Goal: Transaction & Acquisition: Purchase product/service

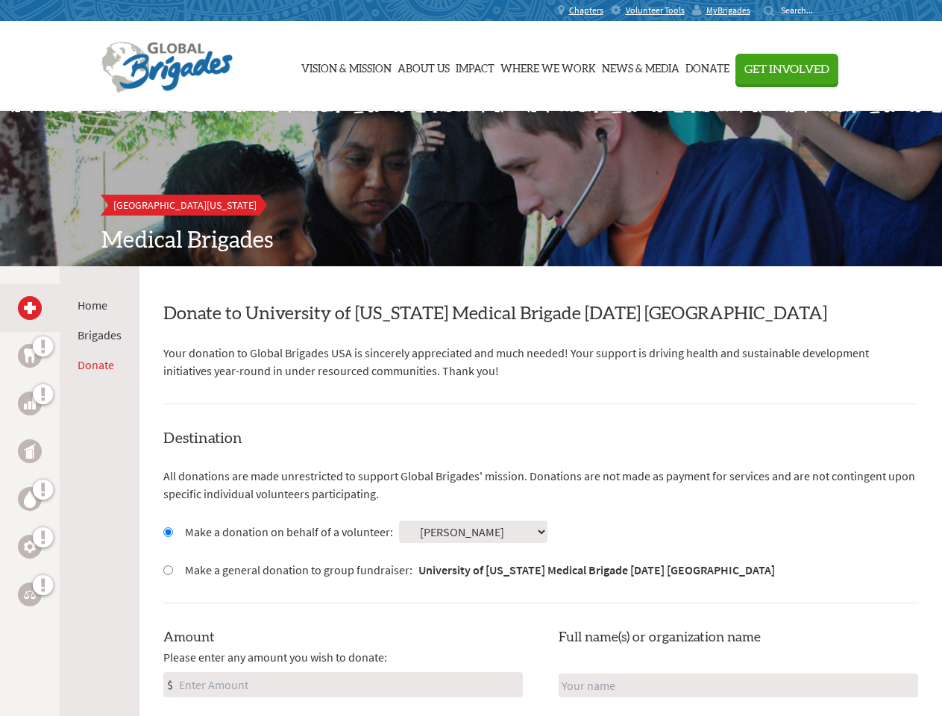
click at [823, 10] on div "Search for:" at bounding box center [794, 10] width 60 height 12
click at [829, 69] on span "Get Involved" at bounding box center [786, 69] width 85 height 12
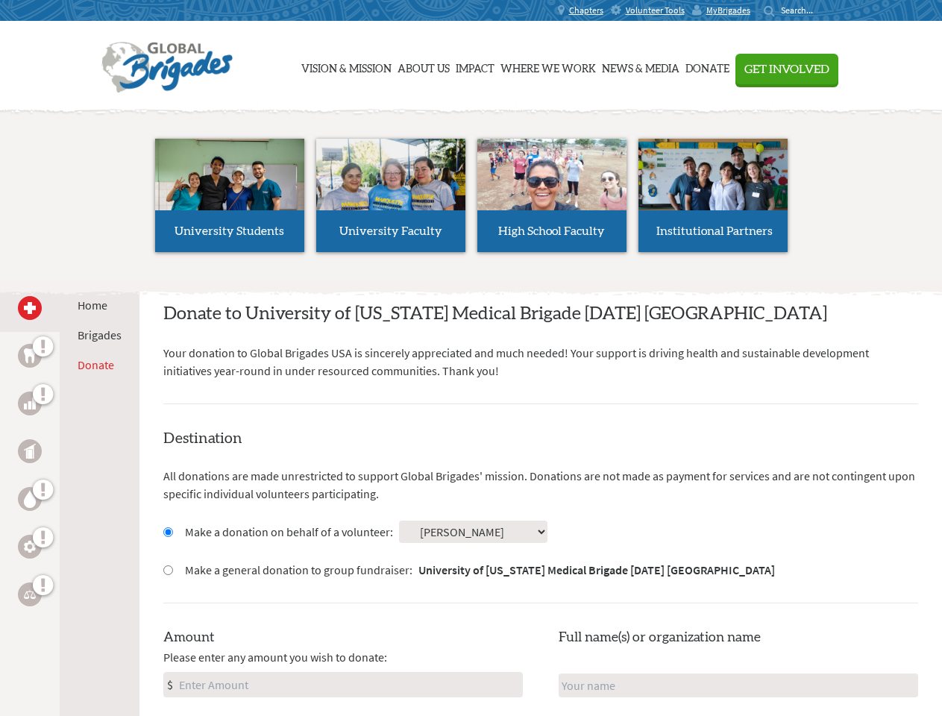
click at [471, 189] on li "High School Faculty" at bounding box center [551, 195] width 161 height 137
click at [69, 491] on div "Home Brigades Donate" at bounding box center [100, 624] width 80 height 716
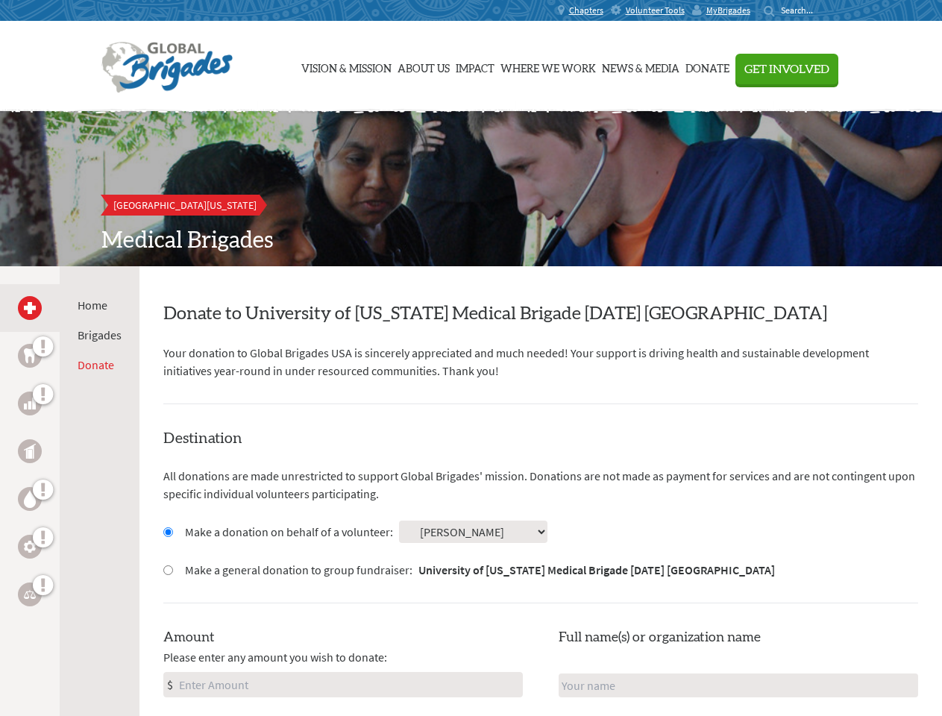
click at [167, 532] on input "Make a donation on behalf of a volunteer:" at bounding box center [168, 532] width 10 height 10
click at [167, 570] on input "Make a general donation to group fundraiser: University of [US_STATE] Medical B…" at bounding box center [168, 570] width 10 height 10
radio input "true"
